Goal: Book appointment/travel/reservation

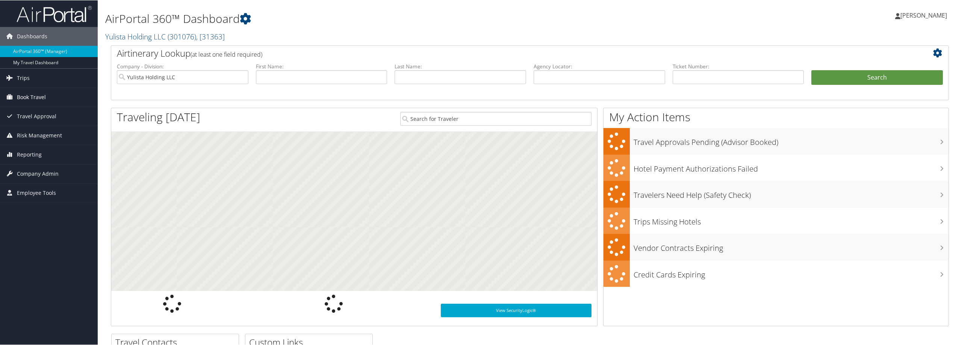
click at [50, 95] on link "Book Travel" at bounding box center [49, 97] width 98 height 19
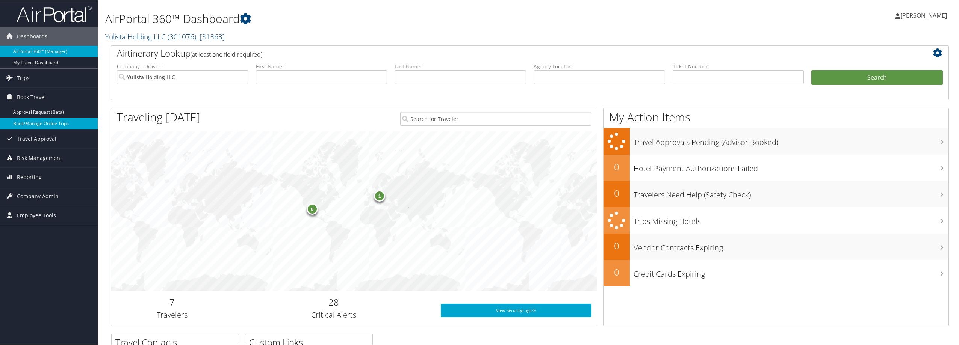
click at [53, 125] on link "Book/Manage Online Trips" at bounding box center [49, 123] width 98 height 11
